Goal: Find specific page/section: Find specific page/section

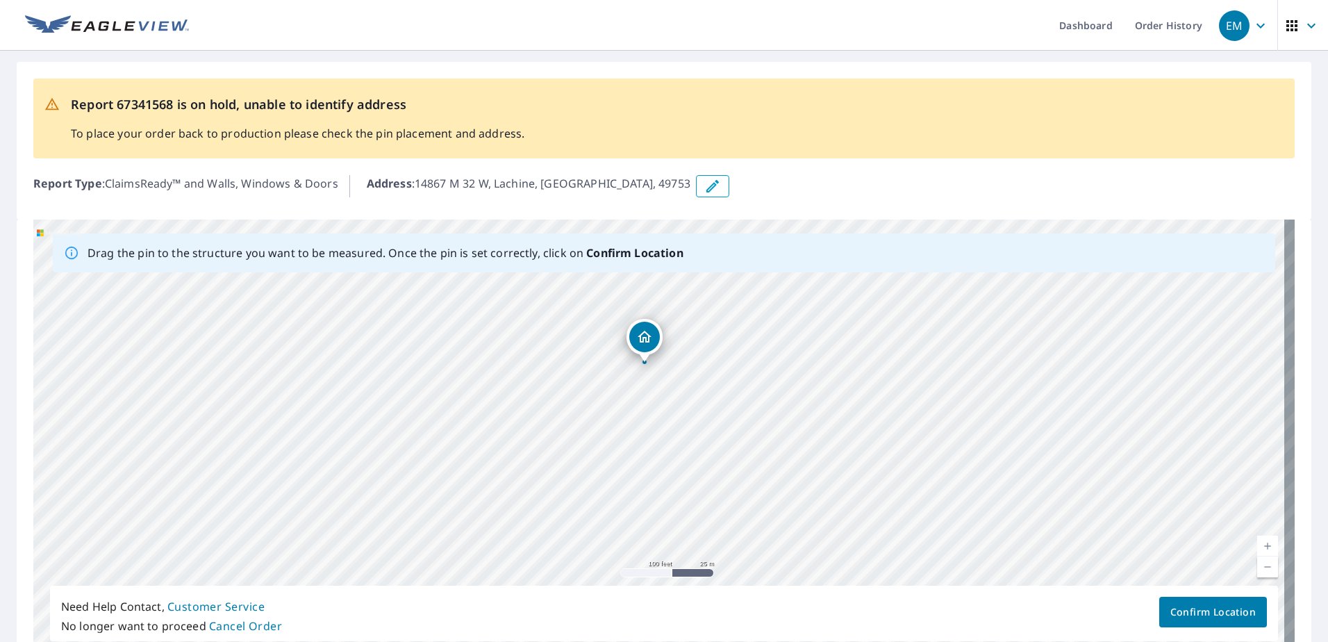
scroll to position [76, 0]
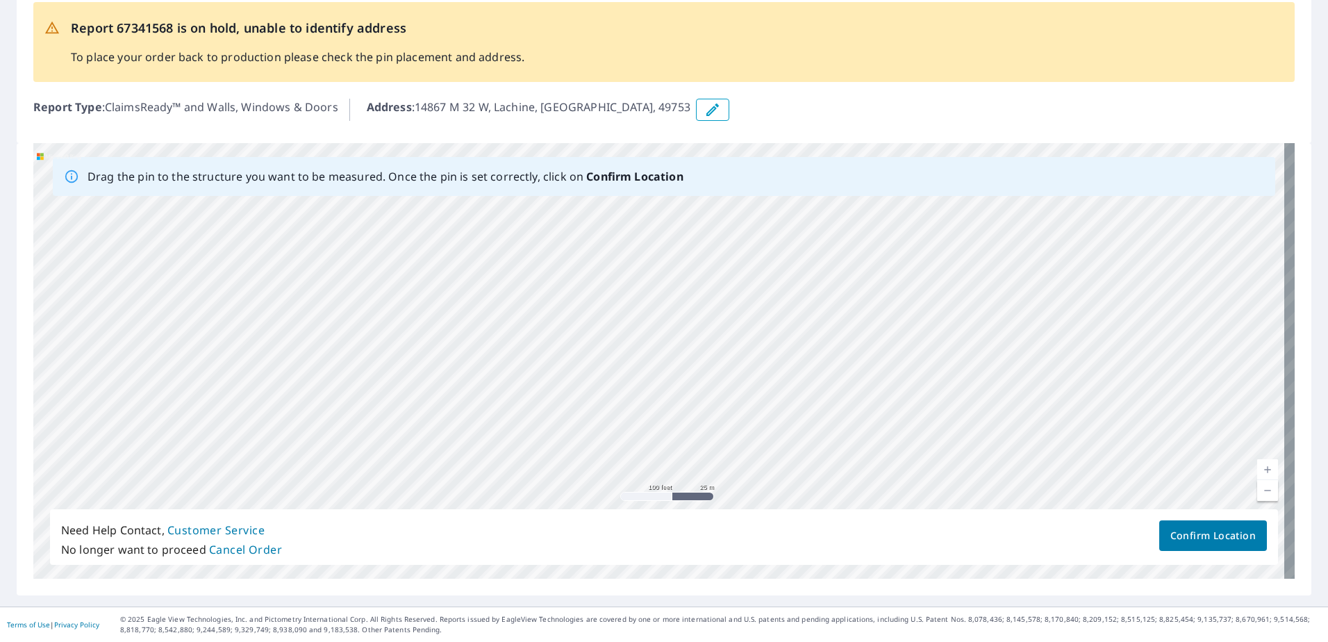
drag, startPoint x: 360, startPoint y: 289, endPoint x: 586, endPoint y: 474, distance: 292.2
click at [586, 474] on div "14867 M [GEOGRAPHIC_DATA]" at bounding box center [663, 361] width 1261 height 436
drag, startPoint x: 467, startPoint y: 375, endPoint x: 791, endPoint y: 347, distance: 325.6
click at [952, 326] on div "14867 M [GEOGRAPHIC_DATA]" at bounding box center [663, 361] width 1261 height 436
drag, startPoint x: 453, startPoint y: 345, endPoint x: 849, endPoint y: 299, distance: 398.6
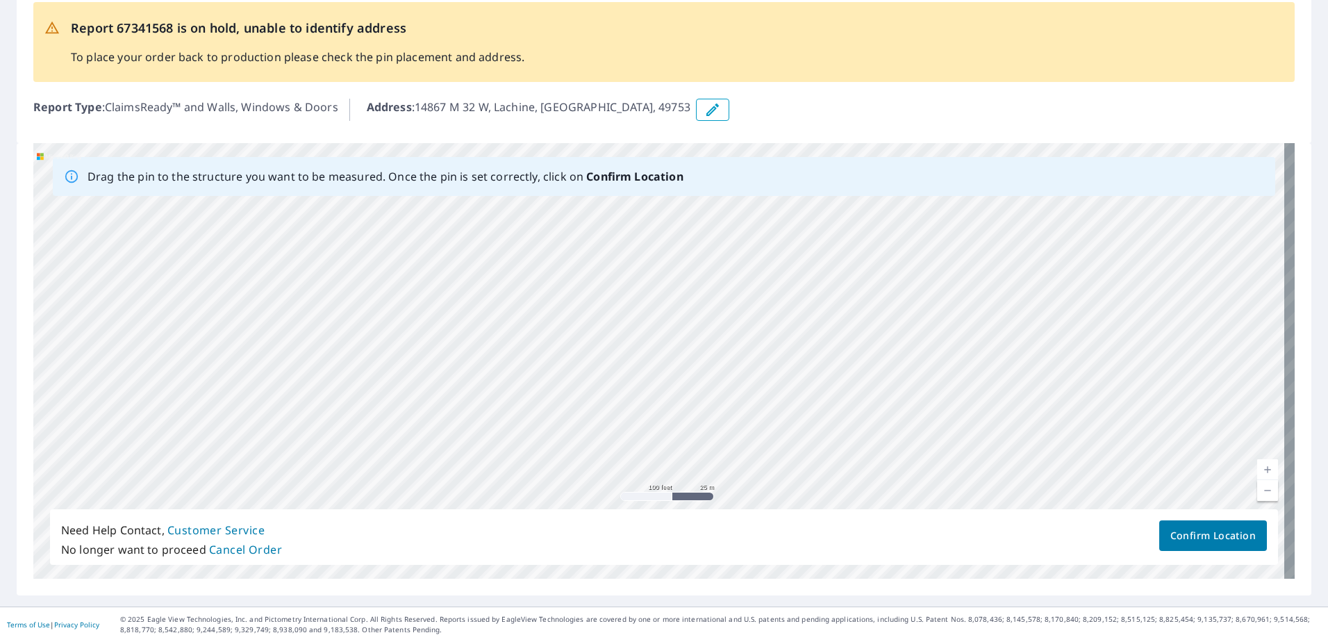
click at [849, 299] on div "14867 M [GEOGRAPHIC_DATA]" at bounding box center [663, 361] width 1261 height 436
drag, startPoint x: 416, startPoint y: 307, endPoint x: 621, endPoint y: 317, distance: 205.2
click at [621, 317] on div "14867 M [GEOGRAPHIC_DATA]" at bounding box center [663, 361] width 1261 height 436
drag, startPoint x: 947, startPoint y: 286, endPoint x: 520, endPoint y: 342, distance: 430.2
click at [520, 341] on div "14867 M [GEOGRAPHIC_DATA]" at bounding box center [663, 361] width 1261 height 436
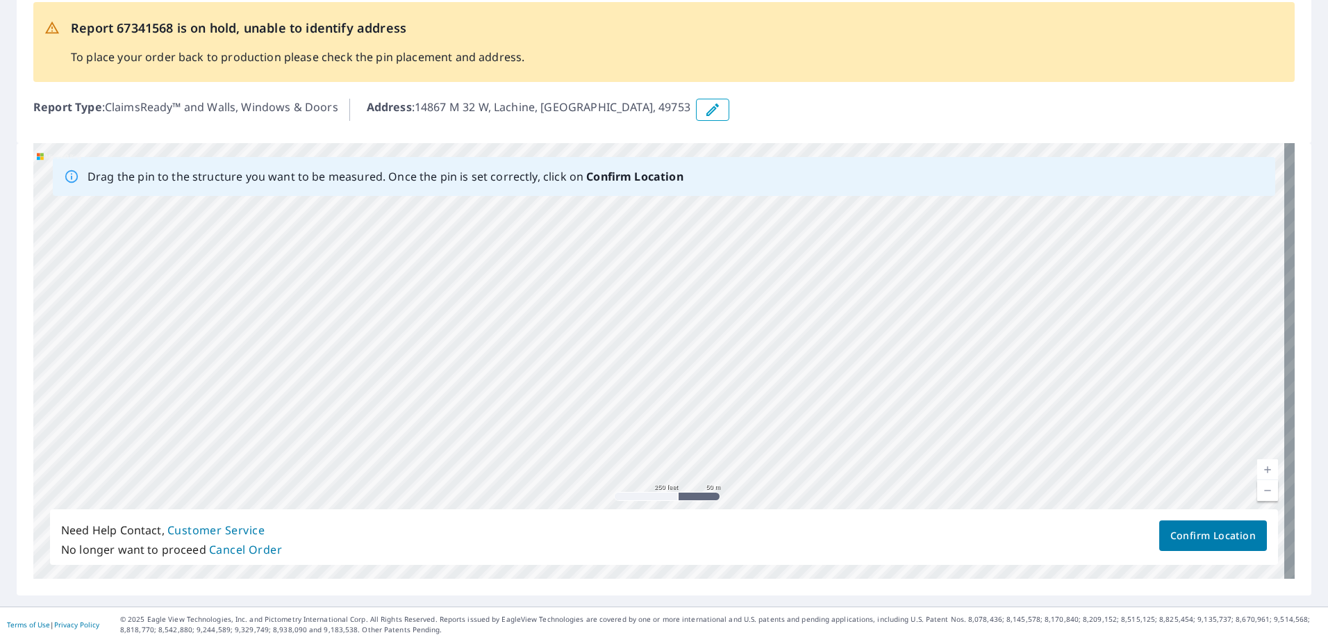
drag, startPoint x: 624, startPoint y: 380, endPoint x: 561, endPoint y: 288, distance: 111.0
click at [561, 288] on div "14867 M [GEOGRAPHIC_DATA]" at bounding box center [663, 361] width 1261 height 436
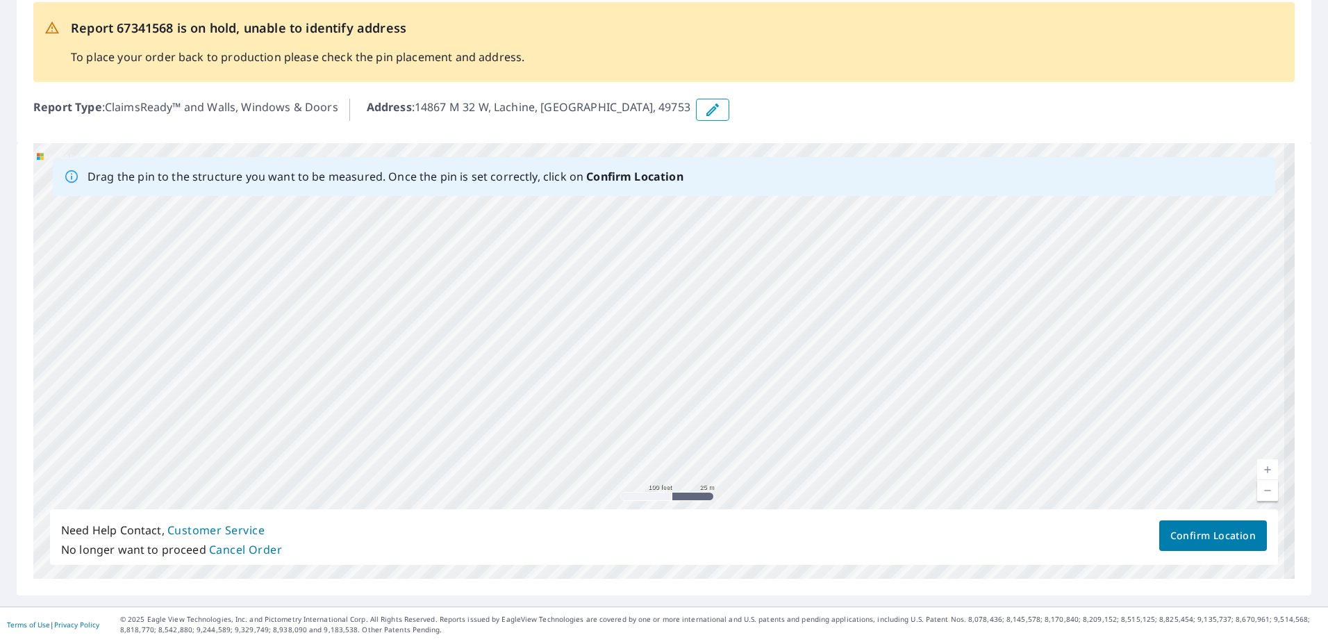
drag, startPoint x: 697, startPoint y: 465, endPoint x: 622, endPoint y: 327, distance: 156.7
click at [624, 327] on div "14867 M [GEOGRAPHIC_DATA]" at bounding box center [663, 361] width 1261 height 436
click at [645, 292] on div "14867 M [GEOGRAPHIC_DATA]" at bounding box center [663, 361] width 1261 height 436
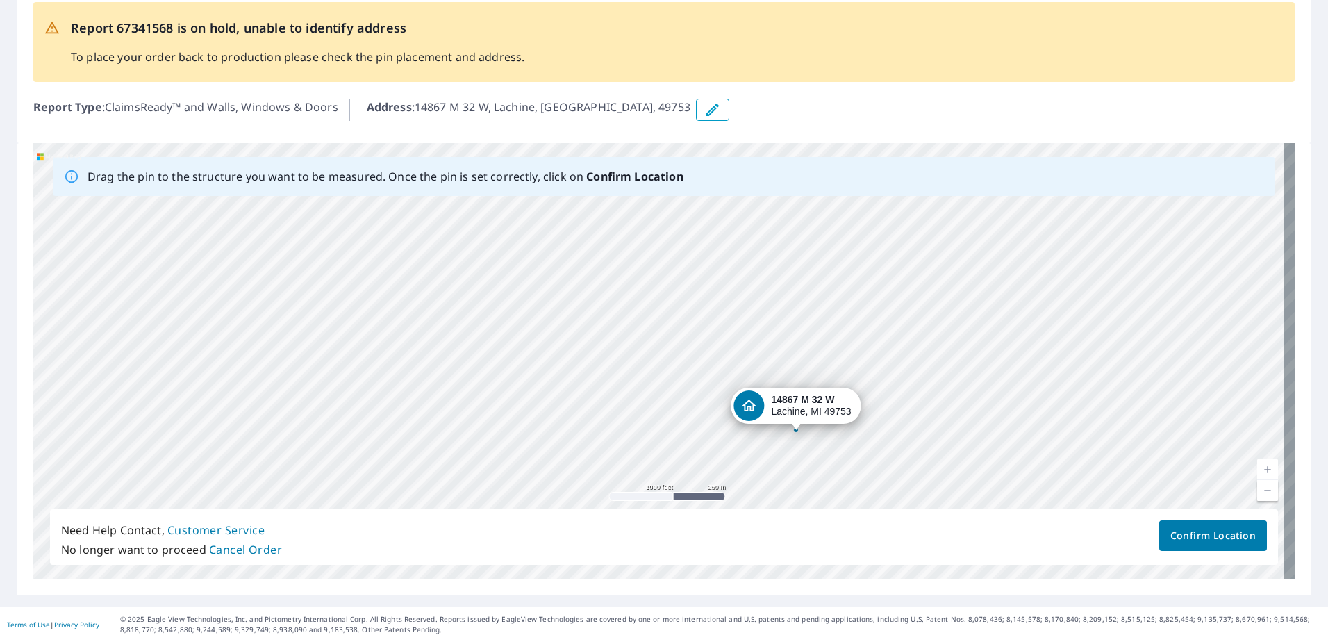
drag, startPoint x: 605, startPoint y: 388, endPoint x: 797, endPoint y: 421, distance: 195.2
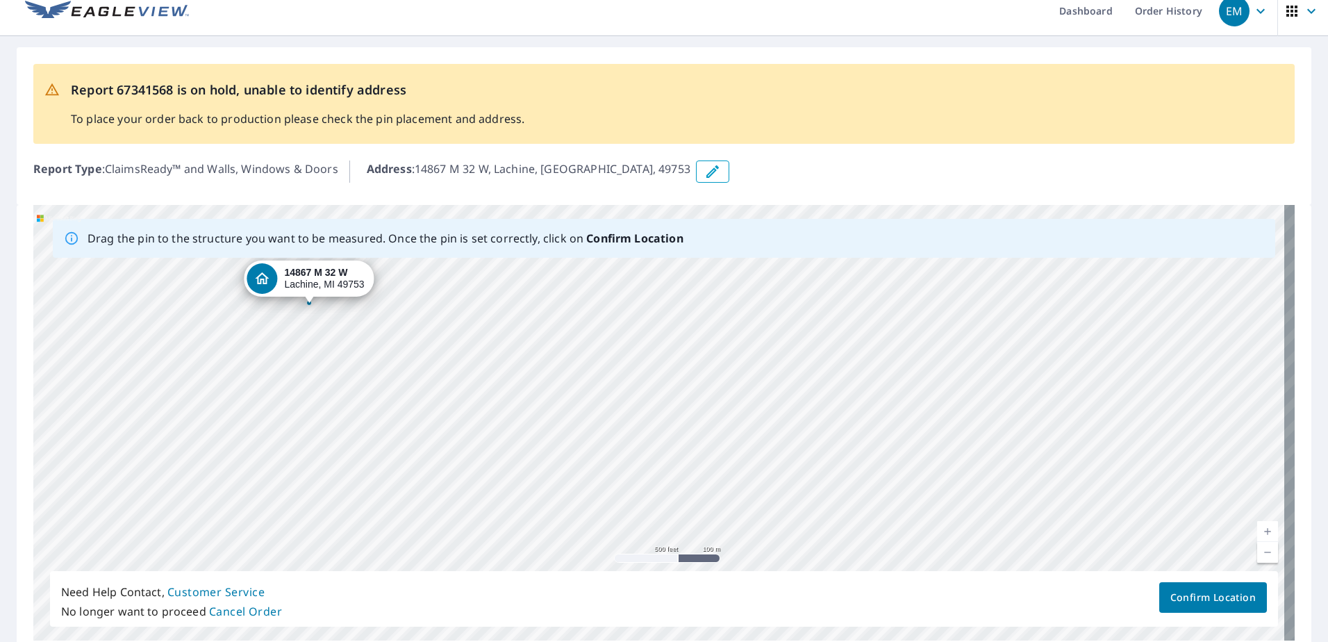
scroll to position [3, 0]
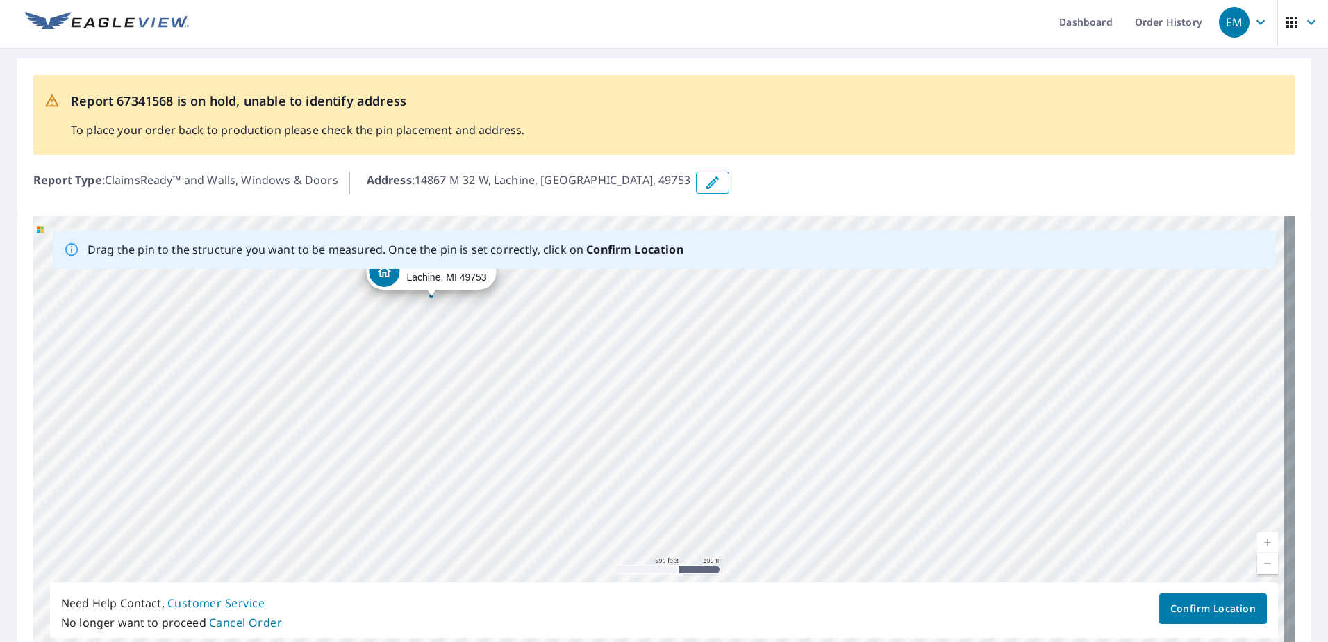
drag, startPoint x: 307, startPoint y: 308, endPoint x: 429, endPoint y: 290, distance: 123.6
click at [429, 290] on div "14867 M [GEOGRAPHIC_DATA]" at bounding box center [663, 434] width 1261 height 436
drag, startPoint x: 931, startPoint y: 563, endPoint x: 727, endPoint y: 469, distance: 224.7
click at [727, 469] on div "14867 M [GEOGRAPHIC_DATA]" at bounding box center [663, 434] width 1261 height 436
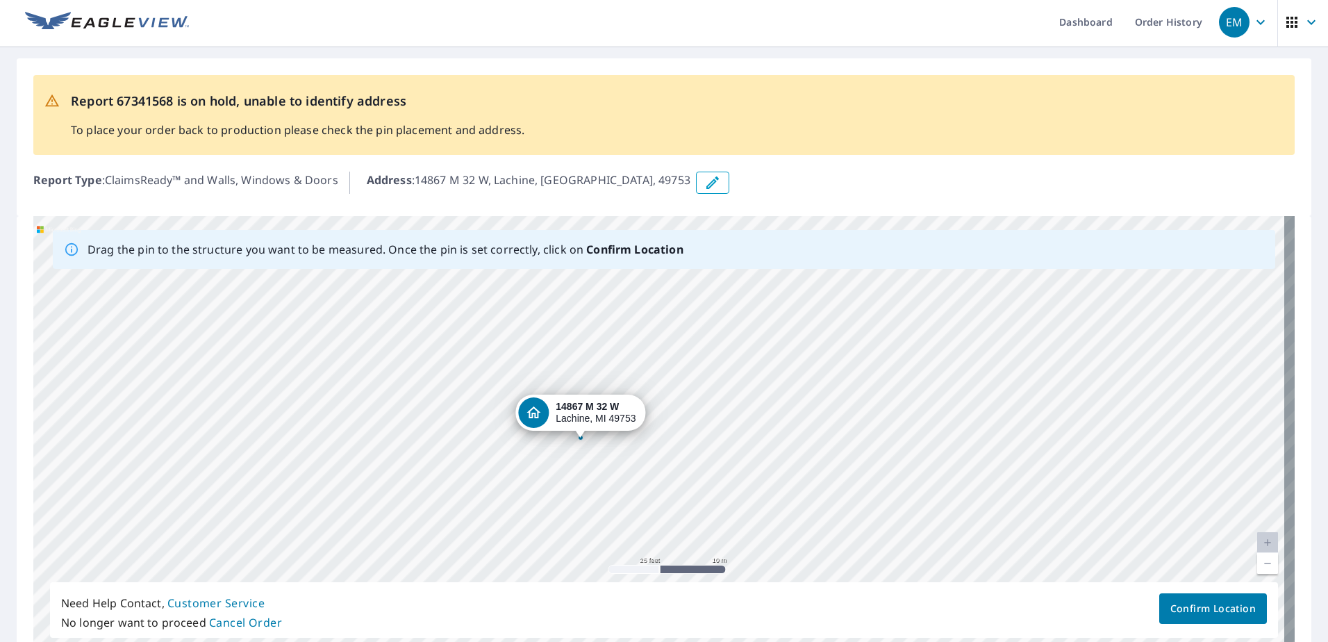
drag, startPoint x: 539, startPoint y: 358, endPoint x: 679, endPoint y: 579, distance: 261.9
click at [679, 579] on div "14867 M [GEOGRAPHIC_DATA]" at bounding box center [663, 434] width 1261 height 436
click at [578, 429] on div "14867 M [GEOGRAPHIC_DATA]" at bounding box center [602, 419] width 80 height 24
click at [585, 436] on div "14867 M [GEOGRAPHIC_DATA]" at bounding box center [663, 434] width 1261 height 436
click at [1197, 610] on span "Confirm Location" at bounding box center [1212, 608] width 85 height 17
